Goal: Navigation & Orientation: Find specific page/section

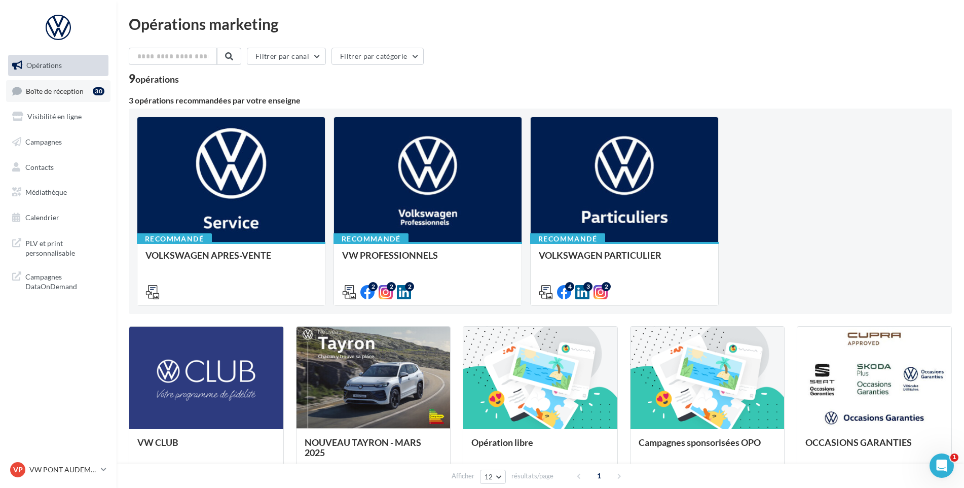
click at [66, 90] on span "Boîte de réception" at bounding box center [55, 90] width 58 height 9
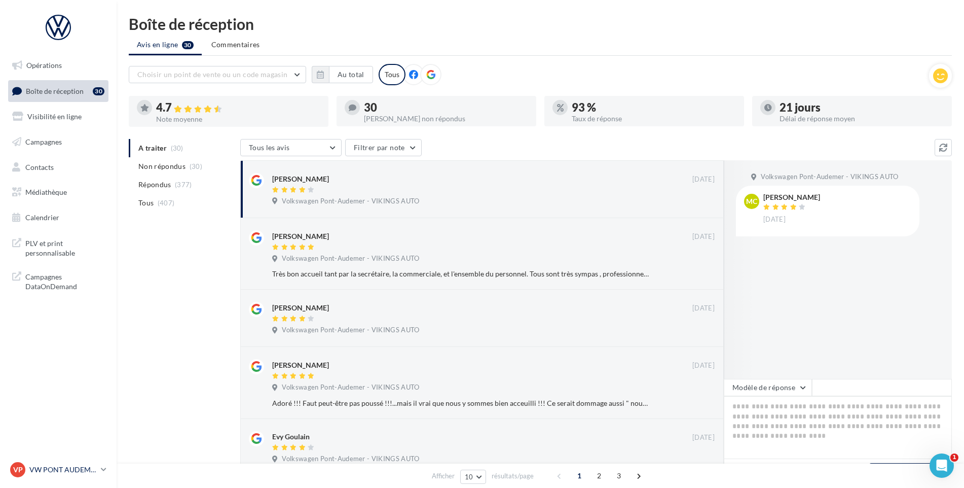
click at [63, 461] on link "VP VW PONT AUDEMER vw-pon-vau" at bounding box center [58, 469] width 100 height 19
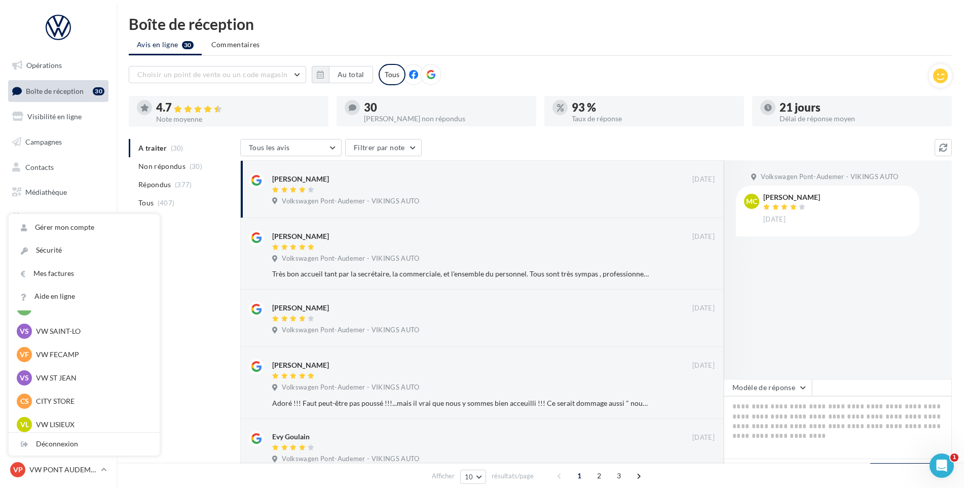
scroll to position [253, 0]
click at [72, 337] on div "VG VW GRANVILLE vw-gra-vau" at bounding box center [84, 329] width 135 height 15
